Goal: Find specific page/section: Find specific page/section

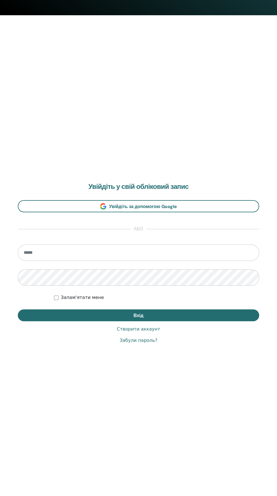
scroll to position [485, 0]
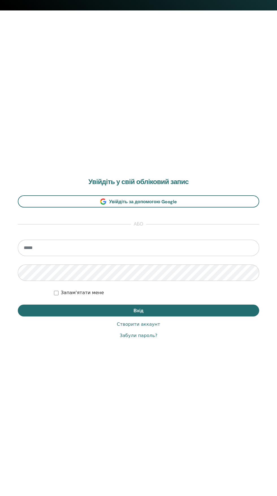
click at [168, 248] on input "email" at bounding box center [138, 248] width 241 height 16
type input "**********"
click at [18, 305] on button "Вхід" at bounding box center [138, 311] width 241 height 12
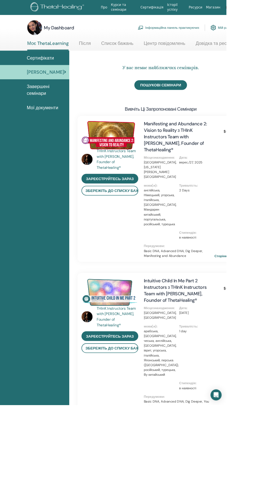
click at [52, 119] on span "Завершені семінари" at bounding box center [56, 110] width 47 height 17
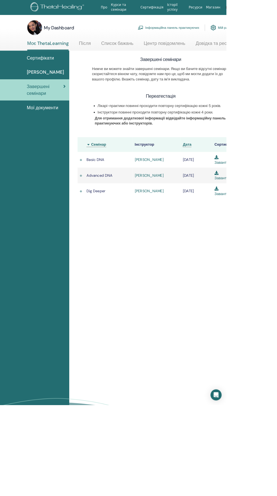
click at [192, 195] on link "[PERSON_NAME]" at bounding box center [182, 195] width 35 height 6
